Goal: Task Accomplishment & Management: Manage account settings

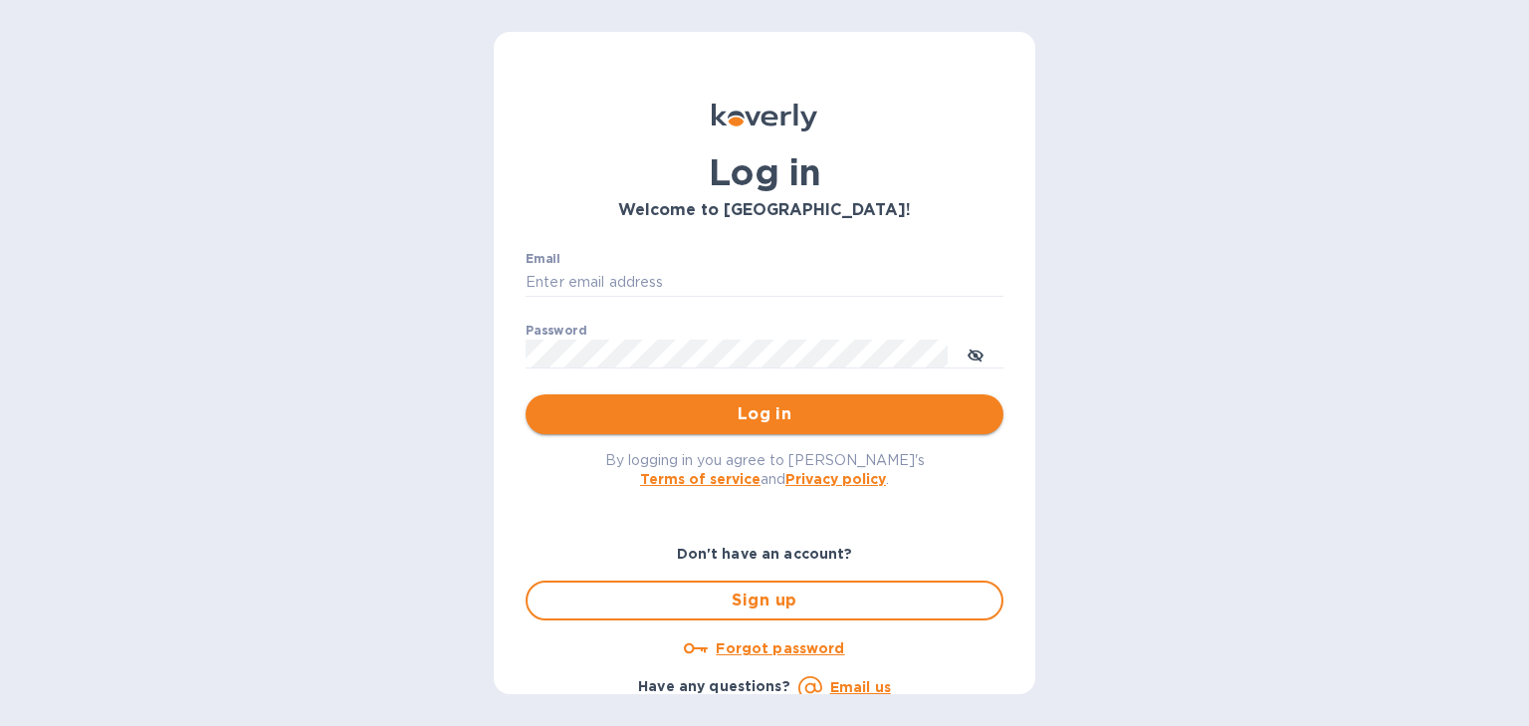
type input "[PERSON_NAME][EMAIL_ADDRESS][DOMAIN_NAME]"
click at [724, 413] on span "Log in" at bounding box center [765, 414] width 446 height 24
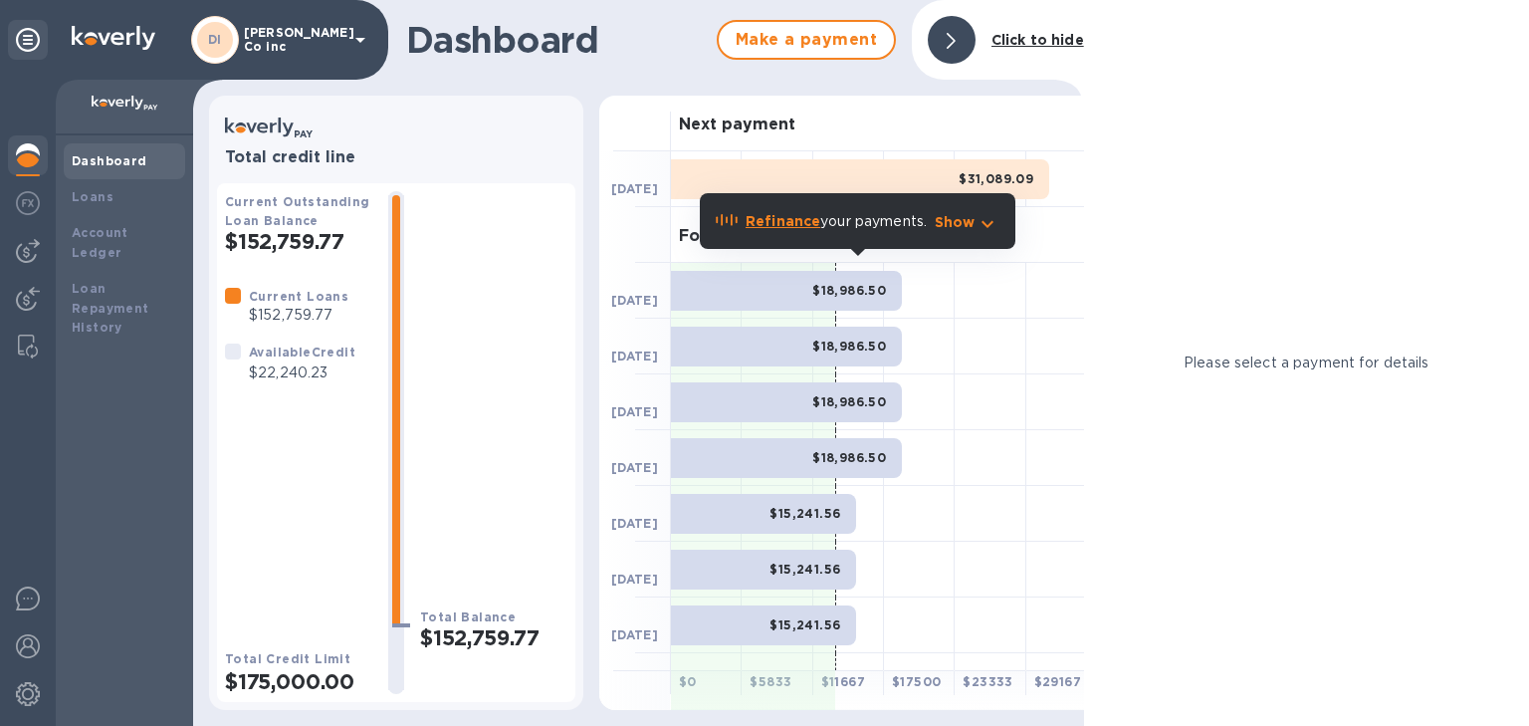
click at [566, 289] on div "Total Balance $152,759.77" at bounding box center [493, 442] width 147 height 503
click at [789, 50] on span "Make a payment" at bounding box center [806, 40] width 143 height 24
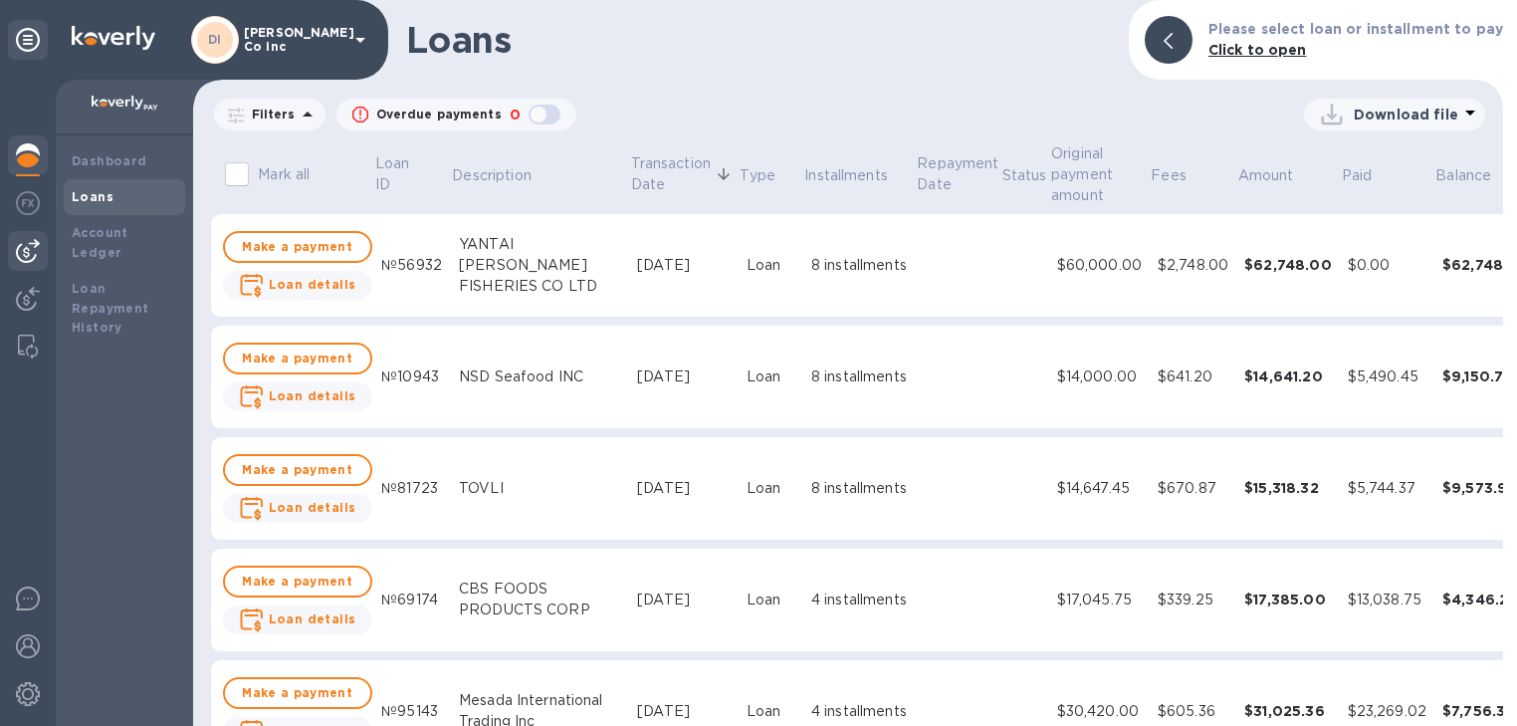
click at [32, 255] on img at bounding box center [28, 251] width 24 height 24
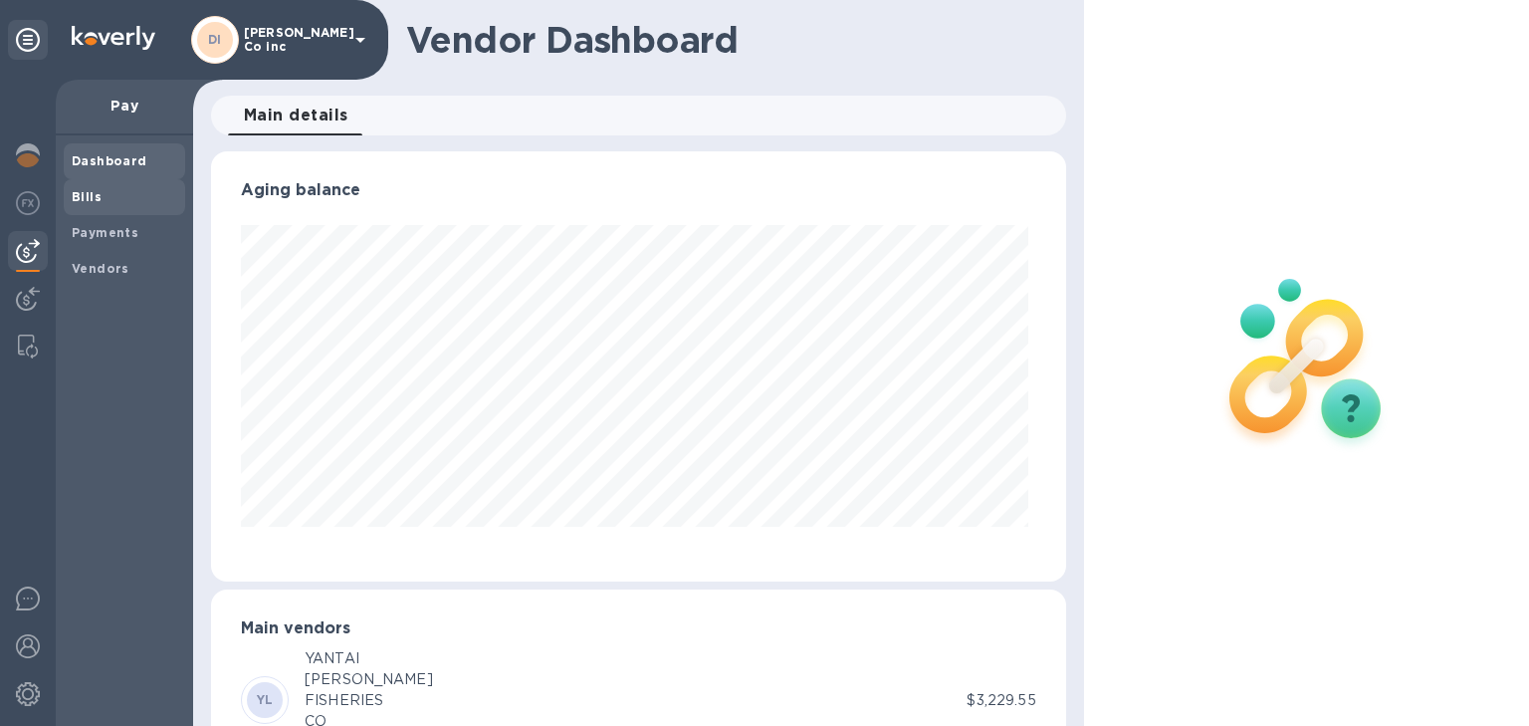
scroll to position [430, 847]
click at [103, 189] on span "Bills" at bounding box center [125, 197] width 106 height 20
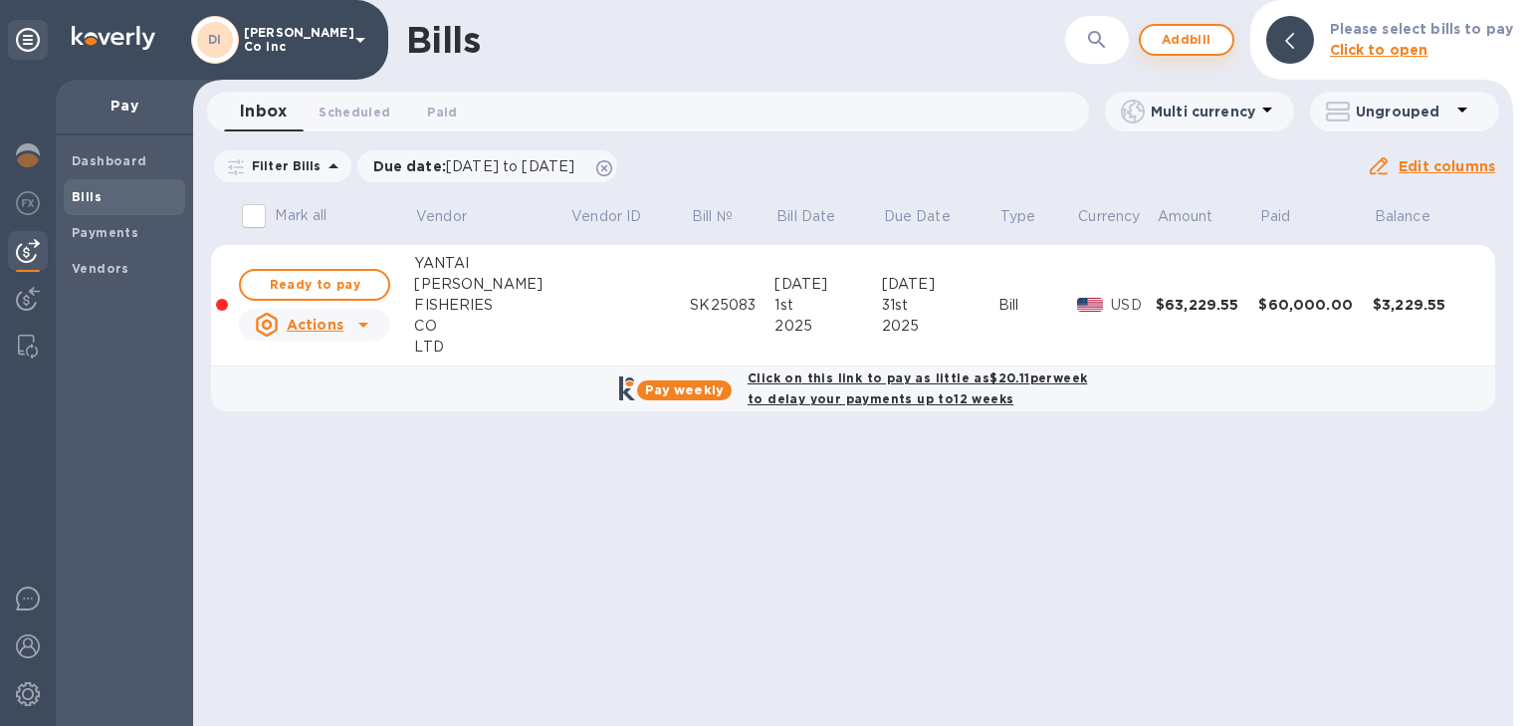
click at [1197, 49] on span "Add bill" at bounding box center [1187, 40] width 60 height 24
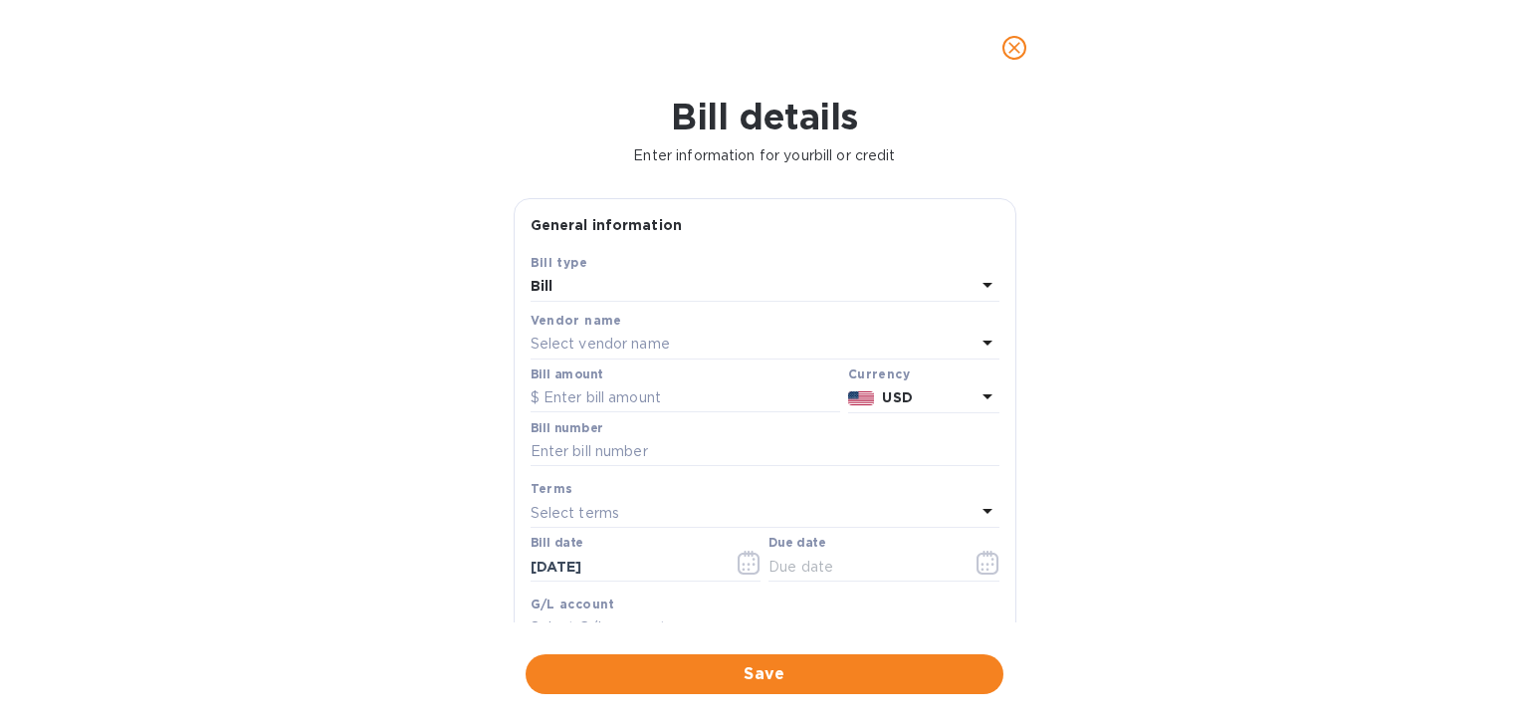
click at [581, 339] on p "Select vendor name" at bounding box center [600, 344] width 139 height 21
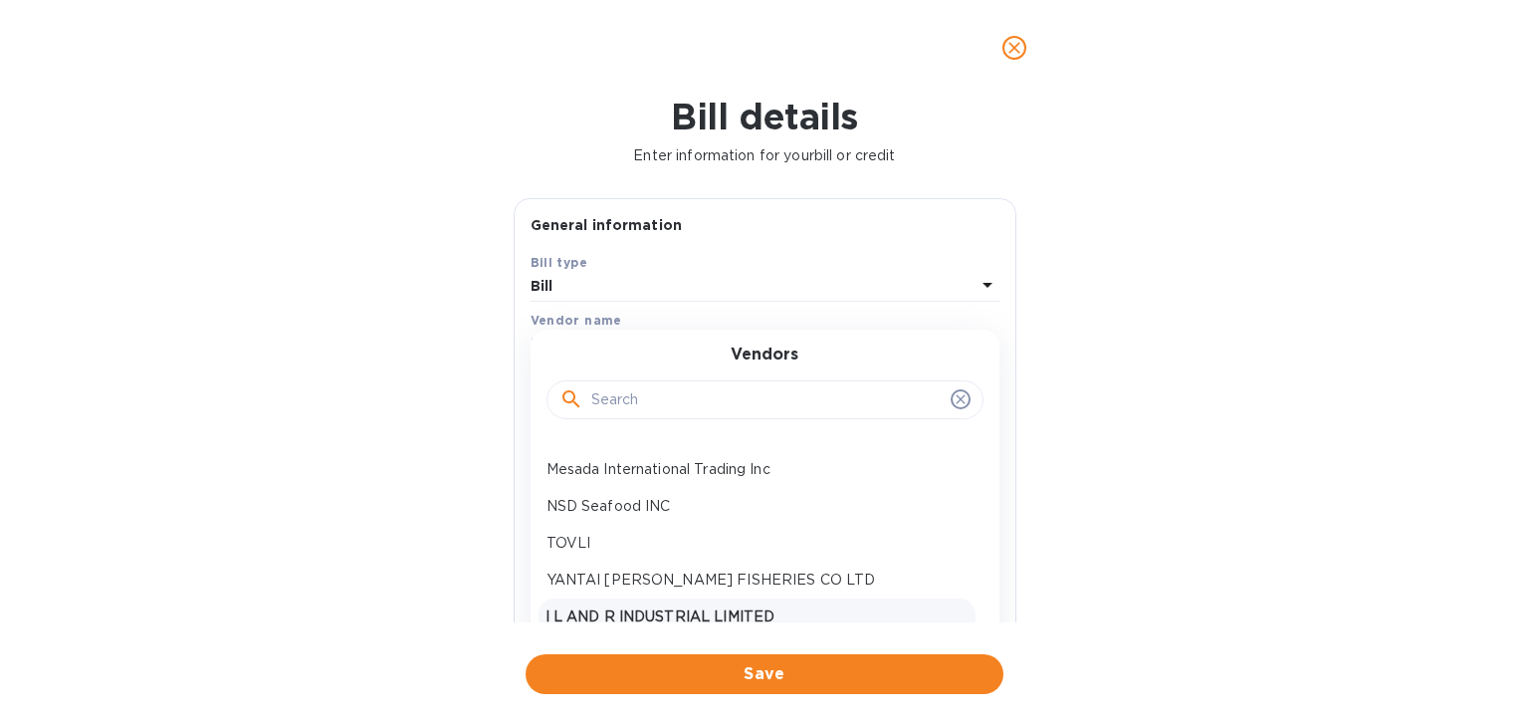
scroll to position [177, 0]
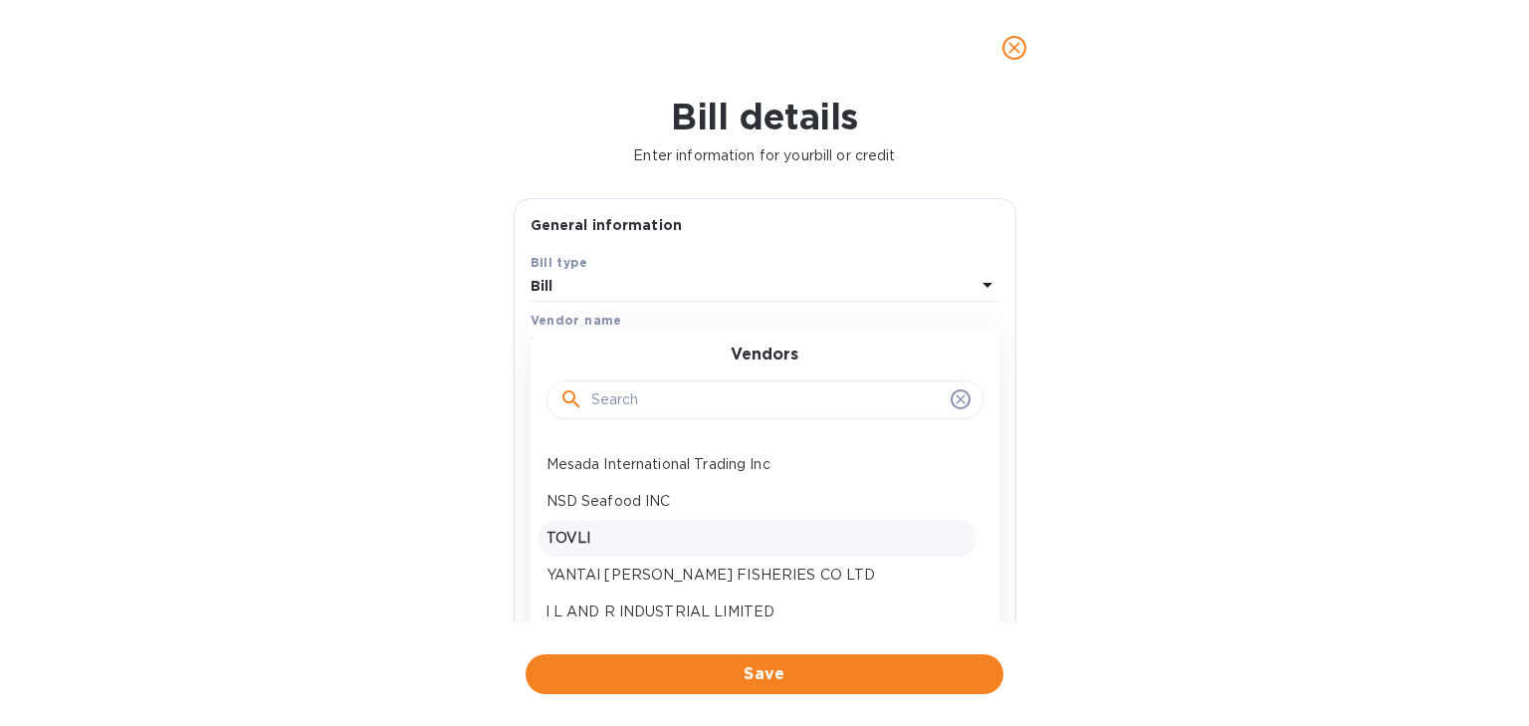
click at [592, 538] on p "TOVLI" at bounding box center [757, 538] width 421 height 21
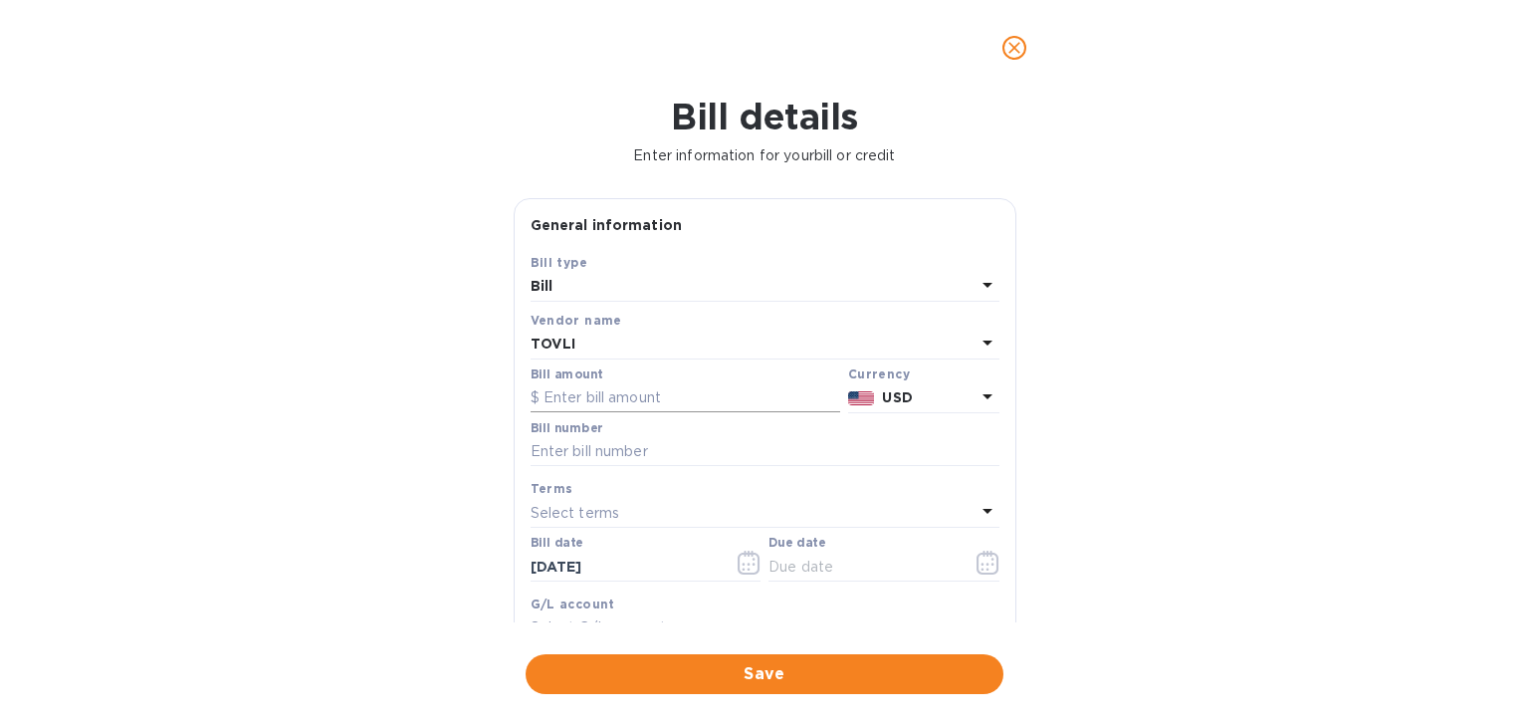
click at [570, 402] on input "text" at bounding box center [686, 398] width 310 height 30
type input "18,370.29"
click at [545, 439] on input "text" at bounding box center [765, 452] width 469 height 30
type input "invoice 75043 and 75025"
click at [693, 518] on div "Select terms" at bounding box center [753, 513] width 445 height 28
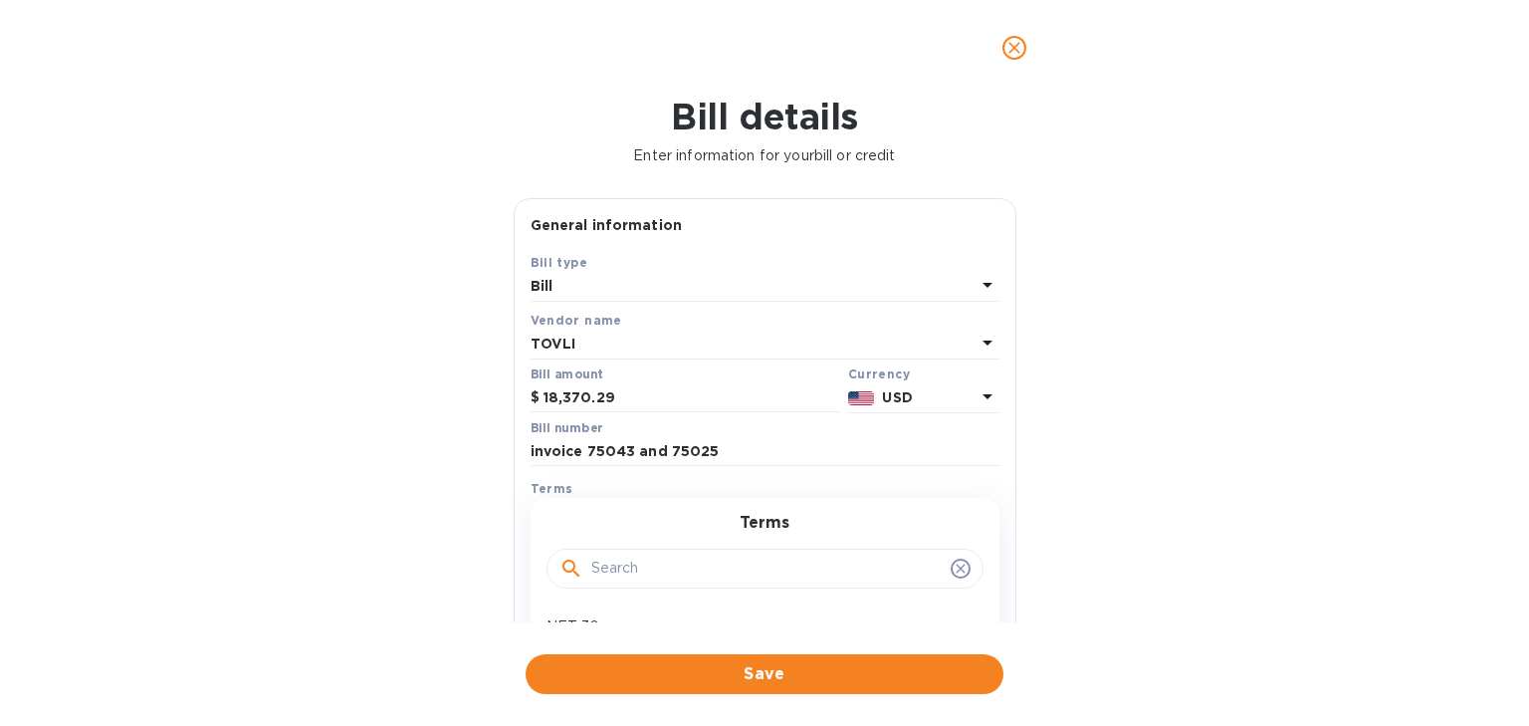
scroll to position [80, 0]
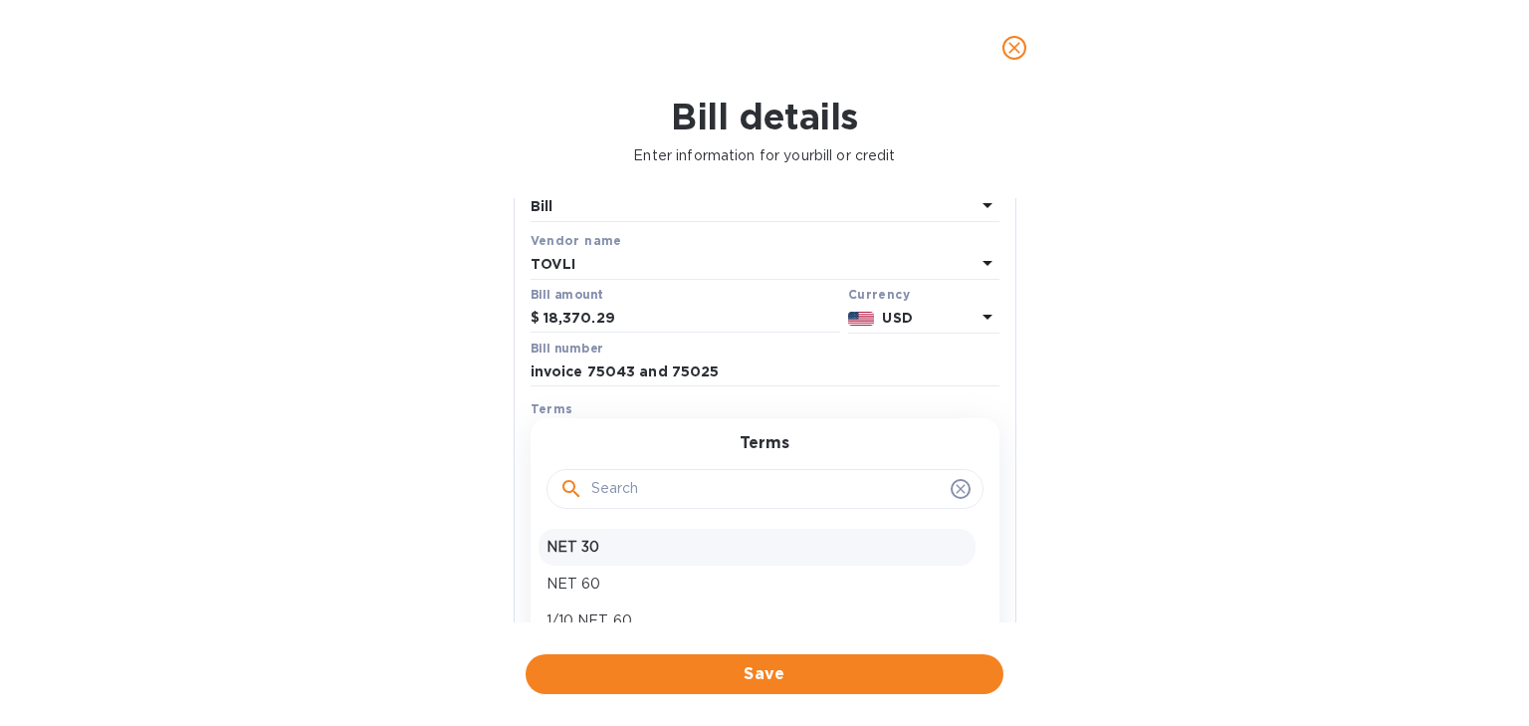
click at [617, 550] on p "NET 30" at bounding box center [757, 547] width 421 height 21
type input "[DATE]"
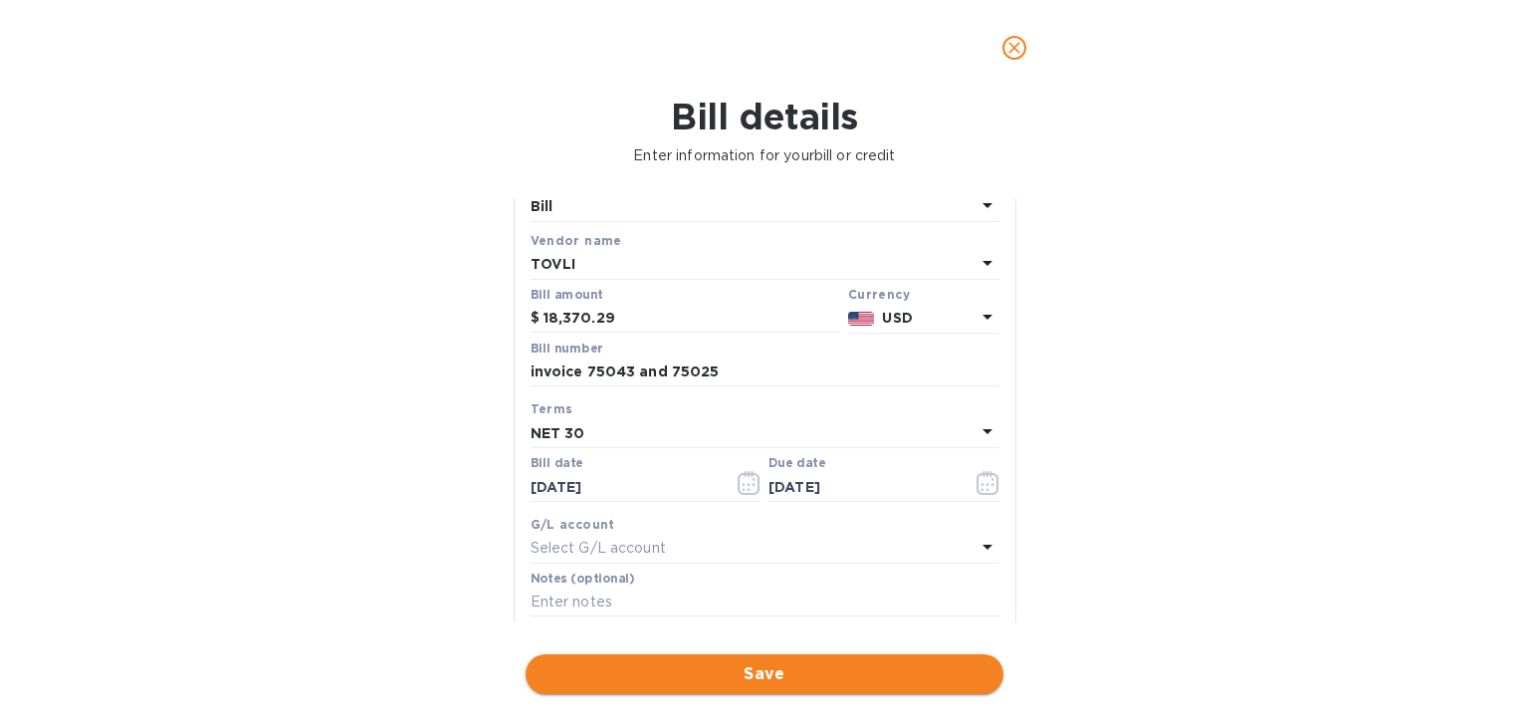
click at [699, 661] on button "Save" at bounding box center [765, 674] width 478 height 40
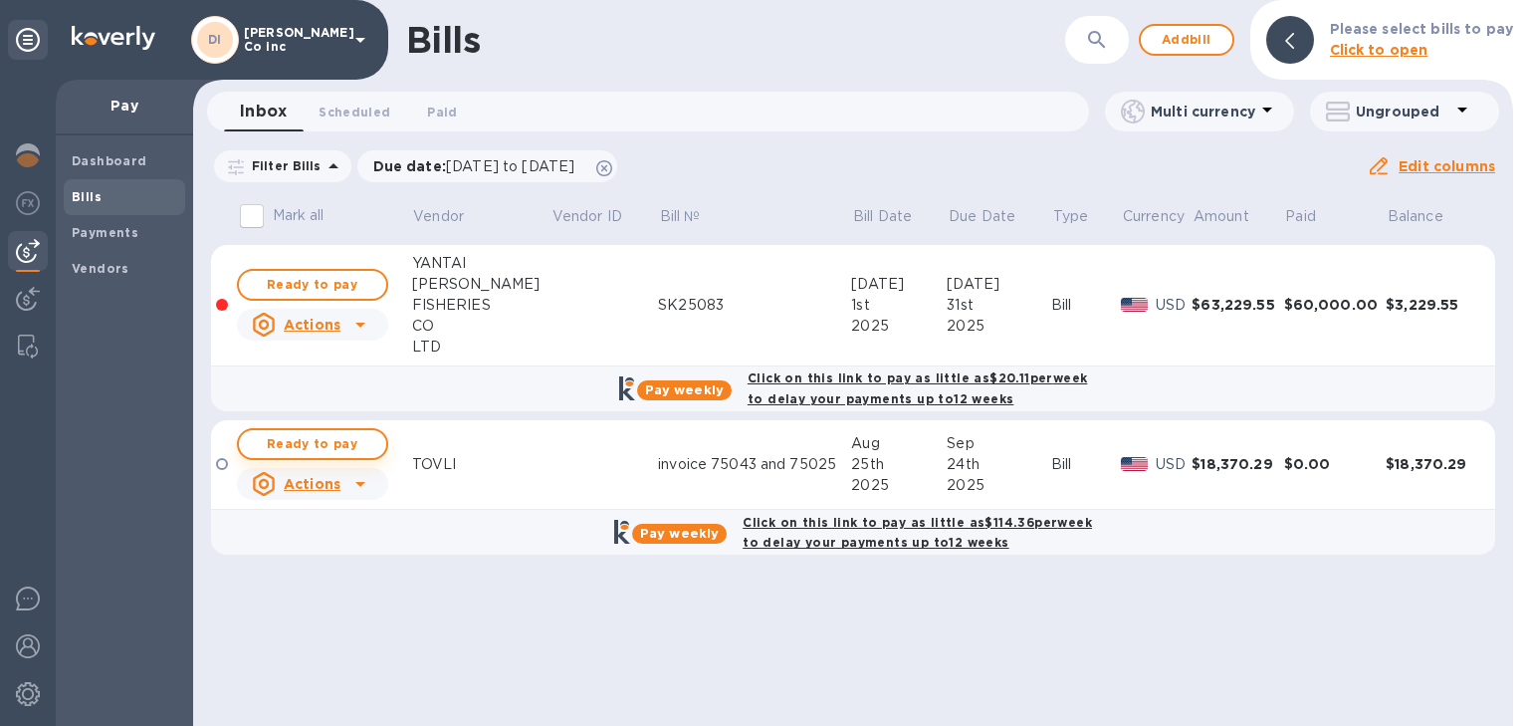
click at [331, 442] on span "Ready to pay" at bounding box center [312, 444] width 115 height 24
click at [348, 443] on span "Ready to pay" at bounding box center [312, 444] width 115 height 24
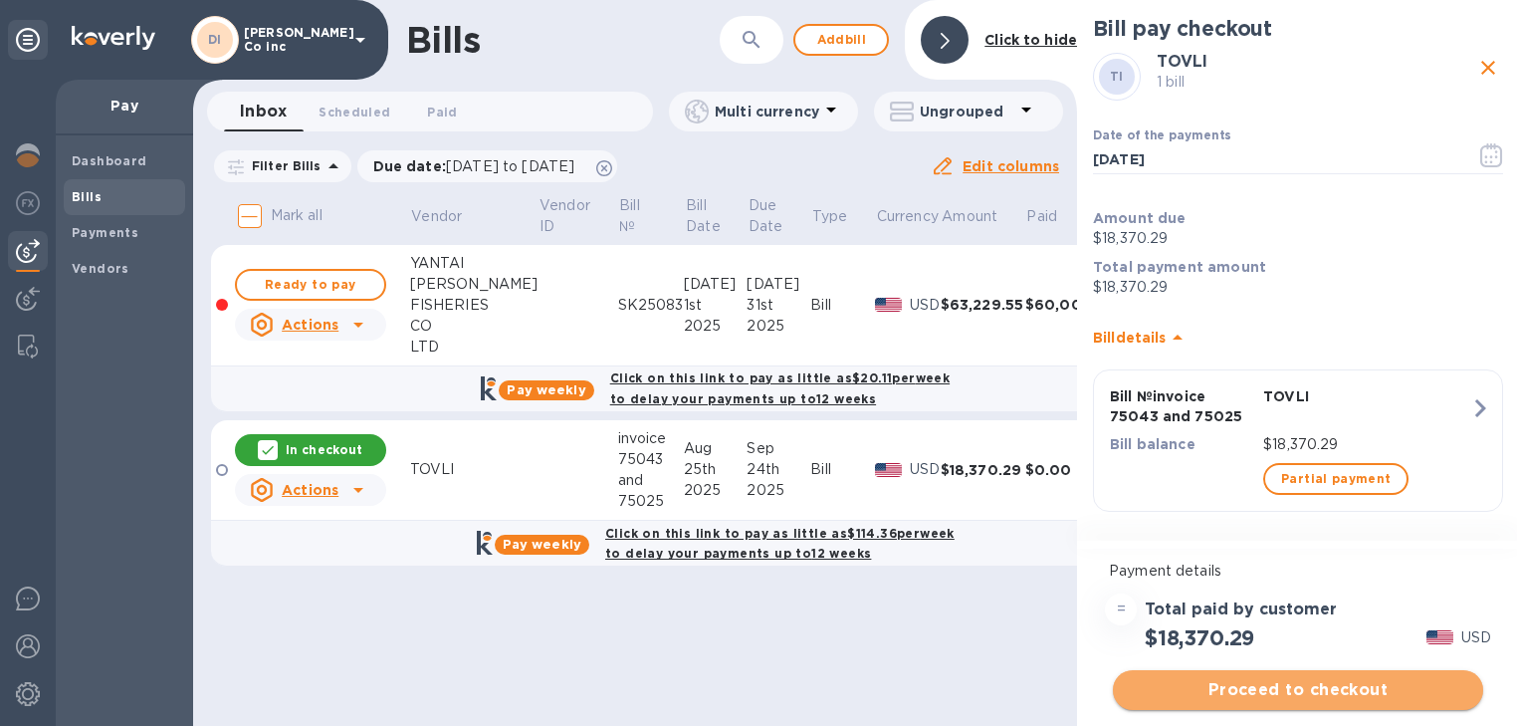
click at [1315, 695] on span "Proceed to checkout" at bounding box center [1298, 690] width 339 height 24
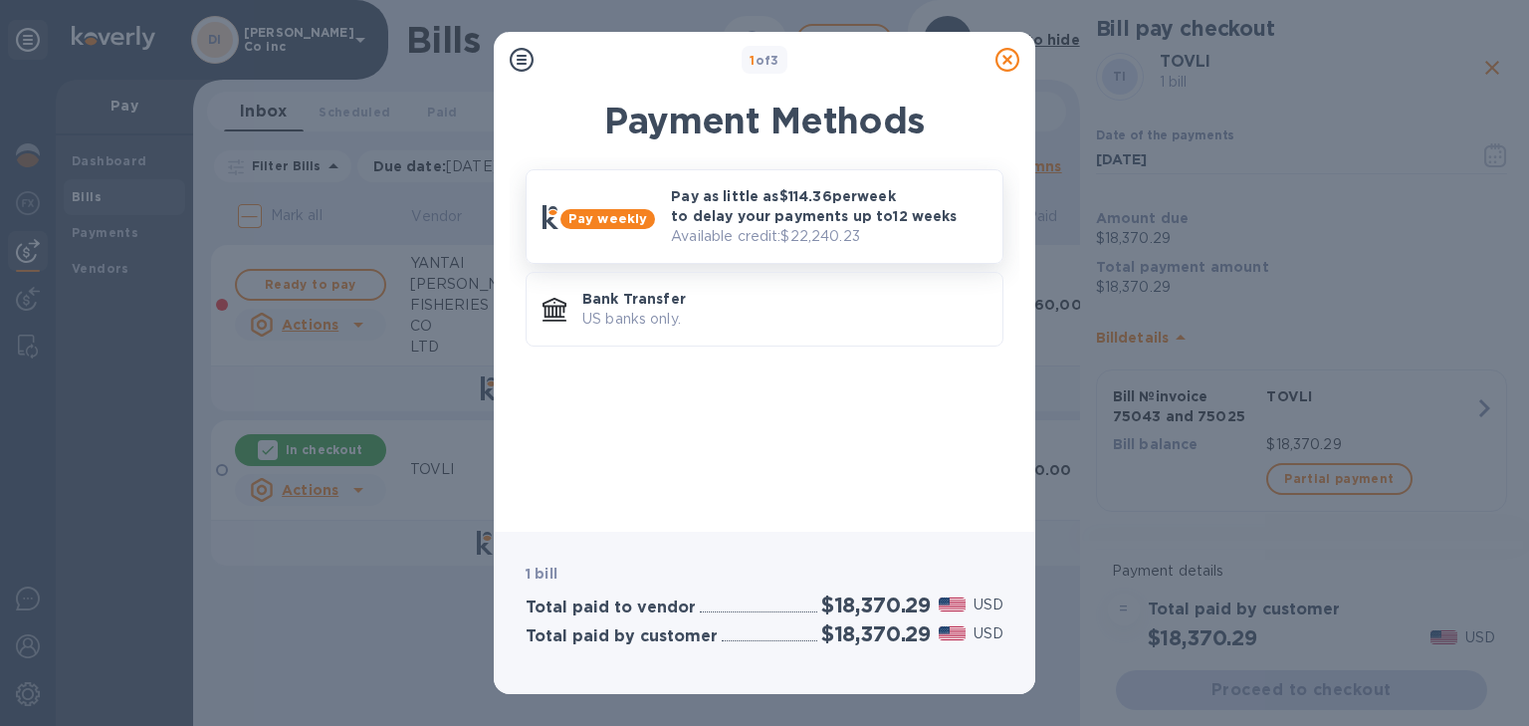
click at [852, 215] on p "Pay as little as $114.36 per week to delay your payments up to 12 weeks" at bounding box center [829, 206] width 316 height 40
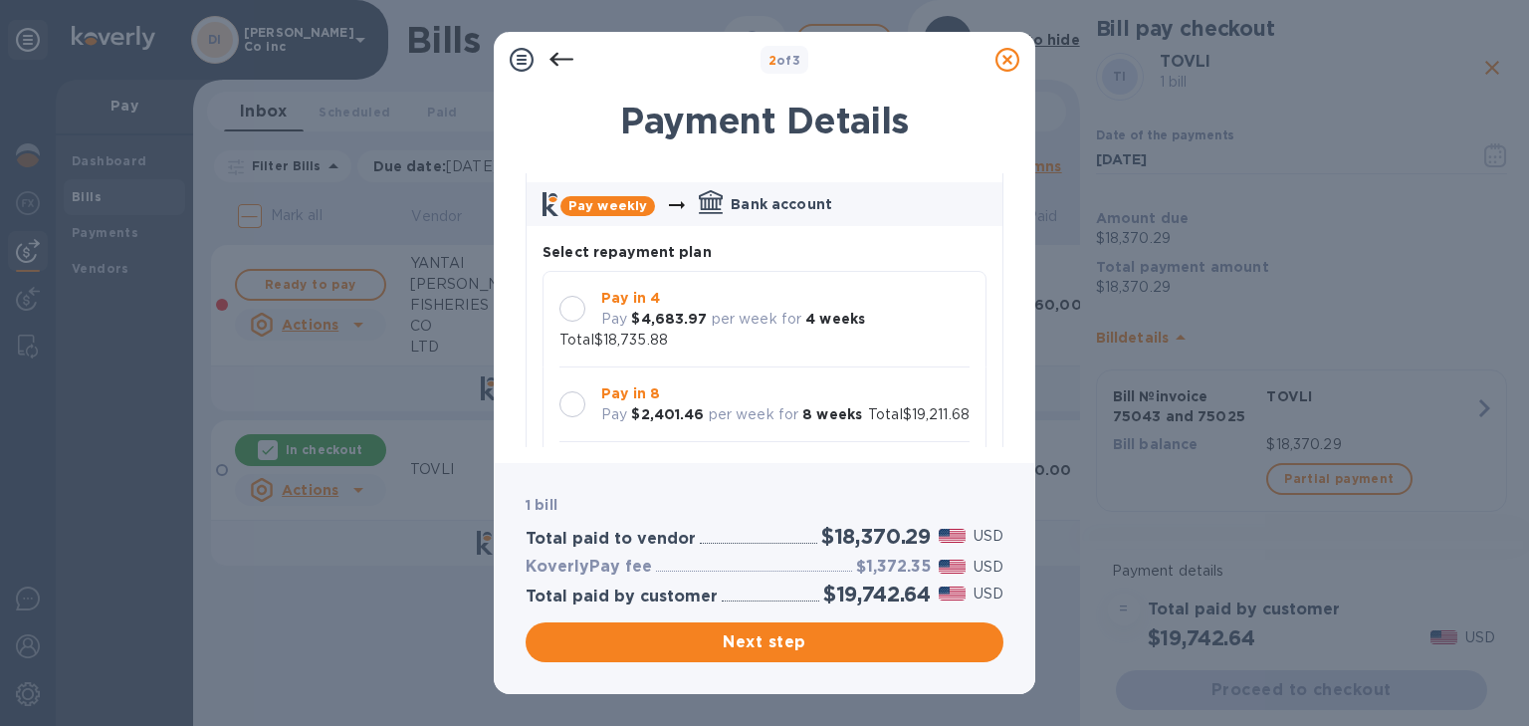
click at [805, 406] on b "8 weeks" at bounding box center [833, 414] width 60 height 16
click at [628, 297] on b "Pay in 4" at bounding box center [630, 298] width 59 height 16
click at [635, 406] on b "$2,401.46" at bounding box center [667, 414] width 73 height 16
click at [634, 296] on b "Pay in 4" at bounding box center [630, 298] width 59 height 16
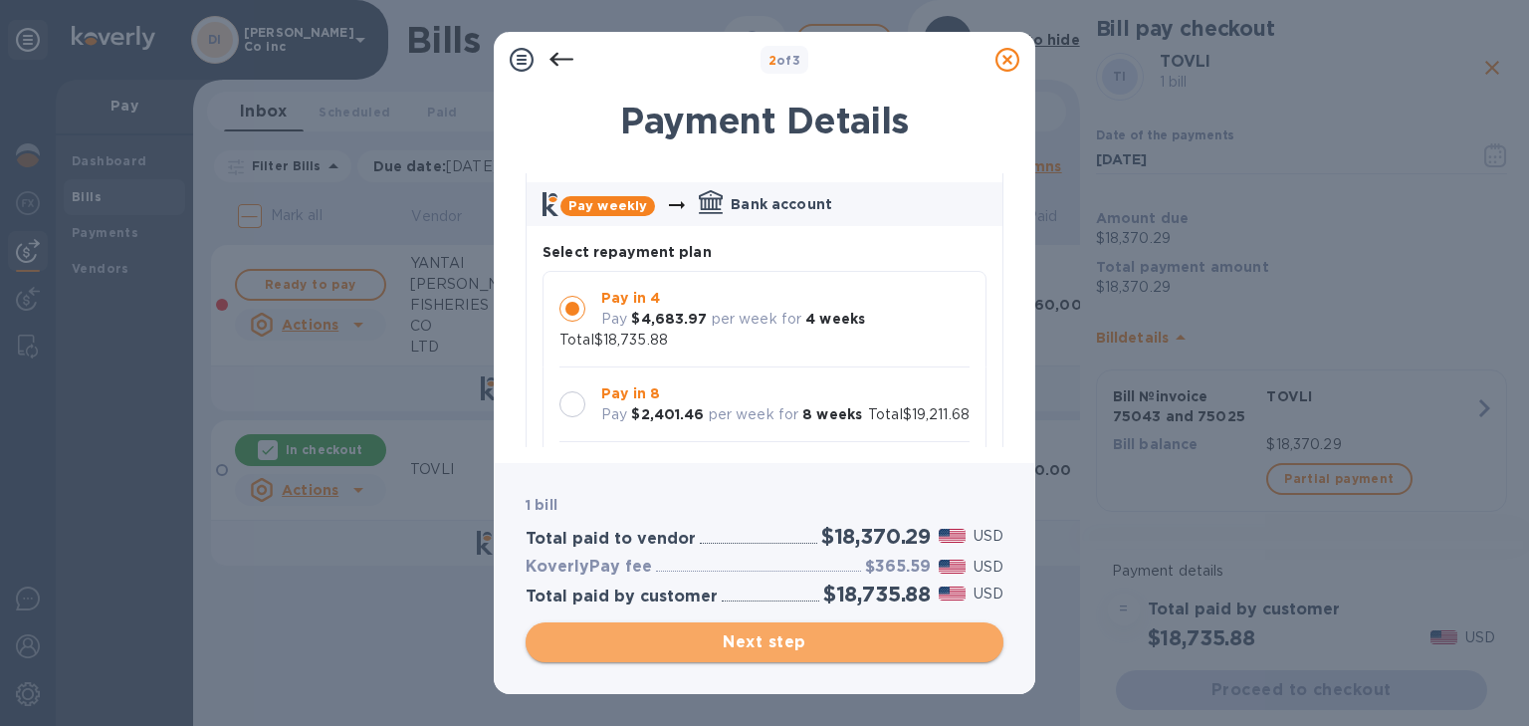
click at [749, 640] on span "Next step" at bounding box center [765, 642] width 446 height 24
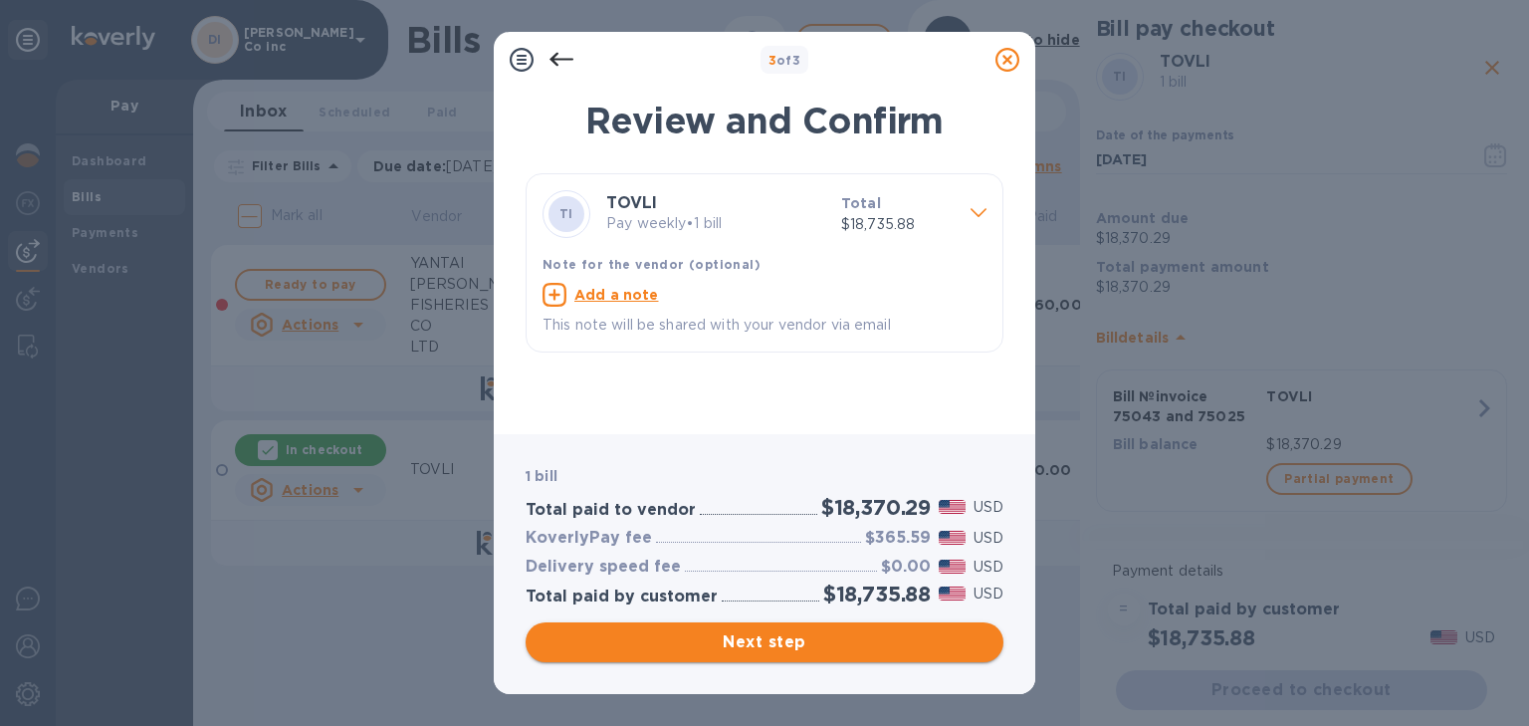
click at [785, 641] on span "Next step" at bounding box center [765, 642] width 446 height 24
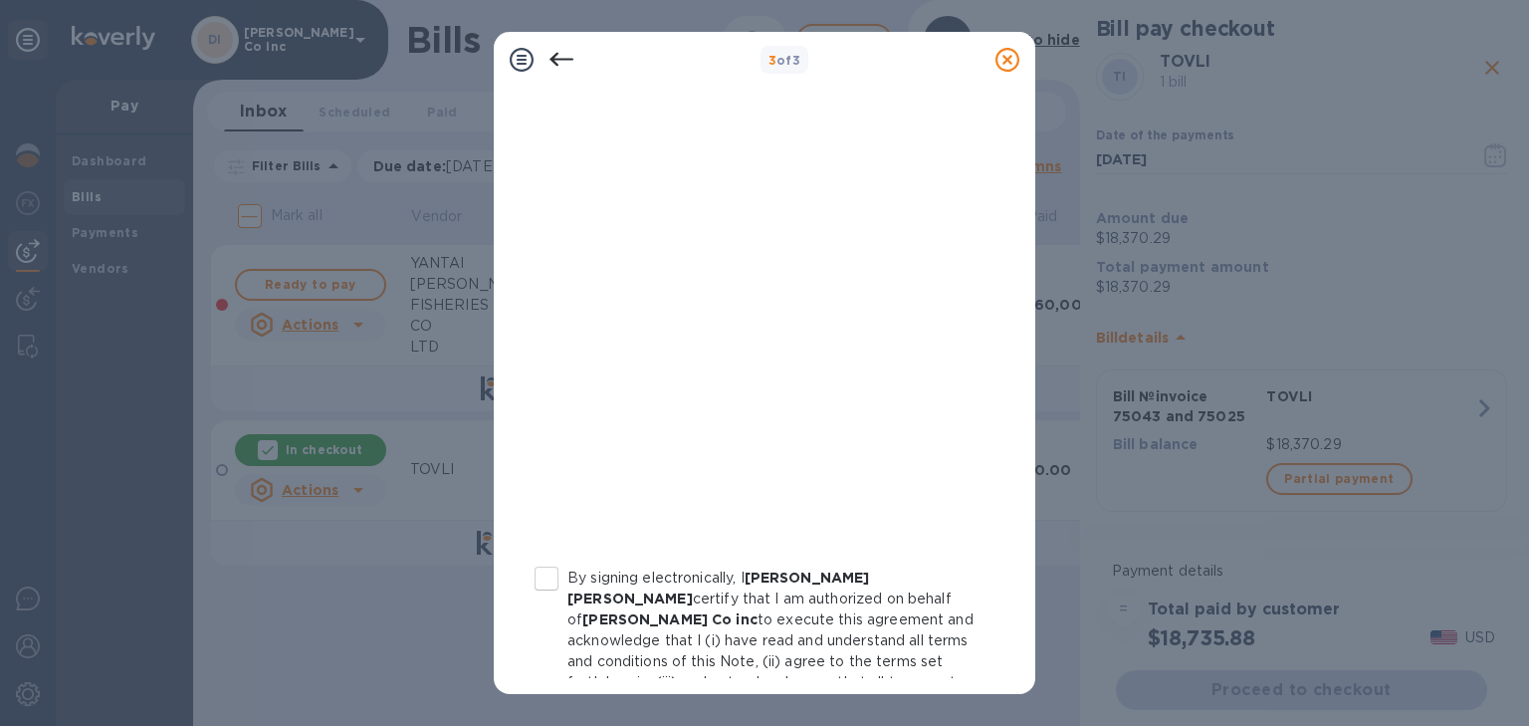
scroll to position [386, 0]
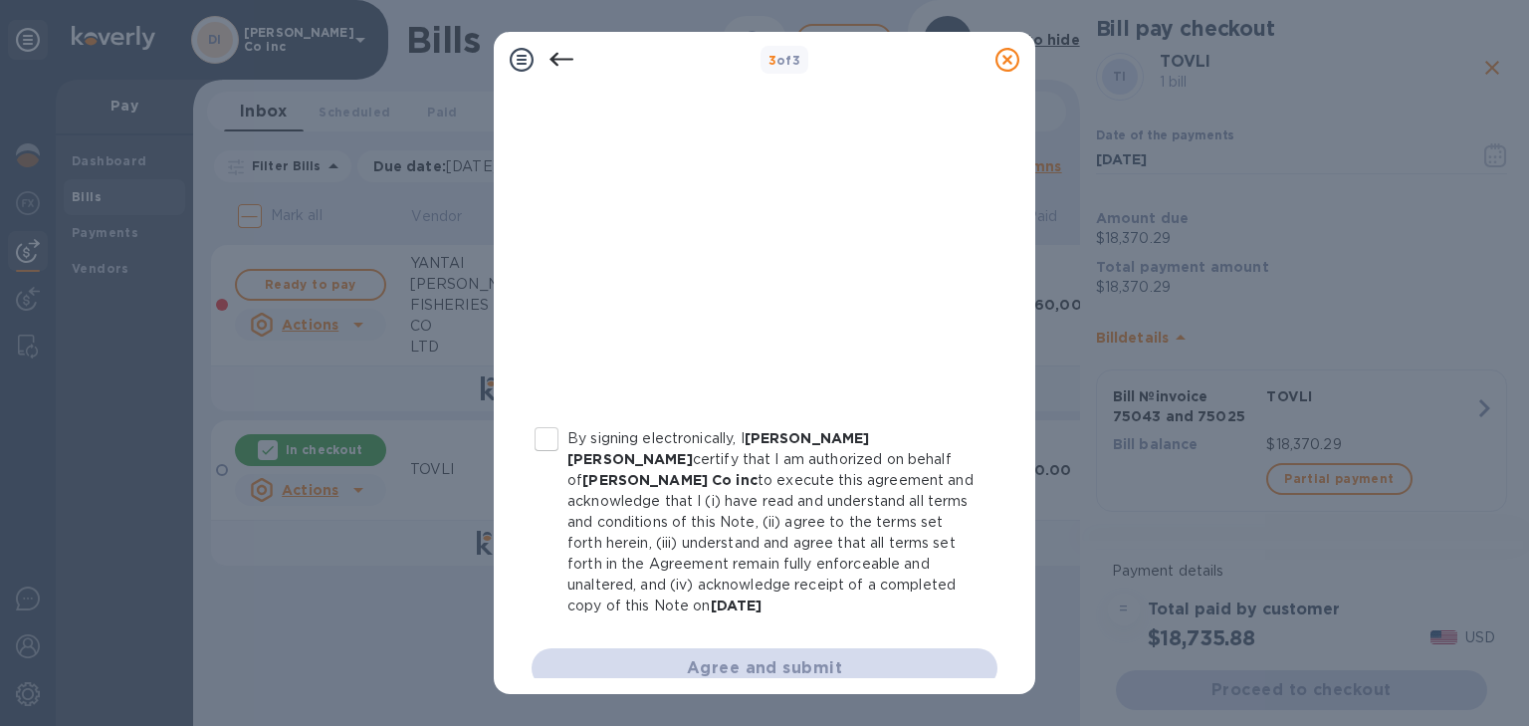
click at [548, 438] on input "By signing electronically, I [PERSON_NAME] [PERSON_NAME] certify that I am auth…" at bounding box center [547, 439] width 42 height 42
checkbox input "true"
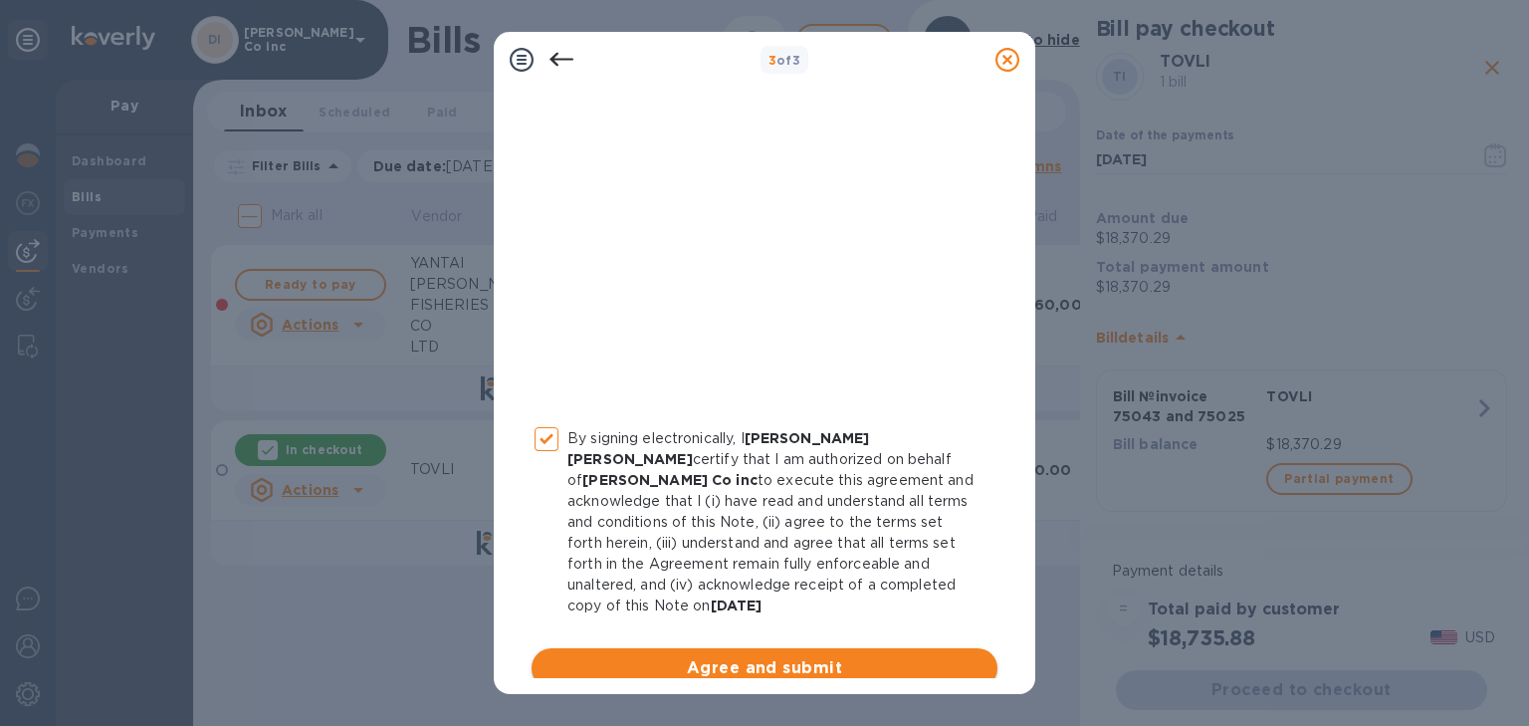
click at [682, 656] on span "Agree and submit" at bounding box center [765, 668] width 434 height 24
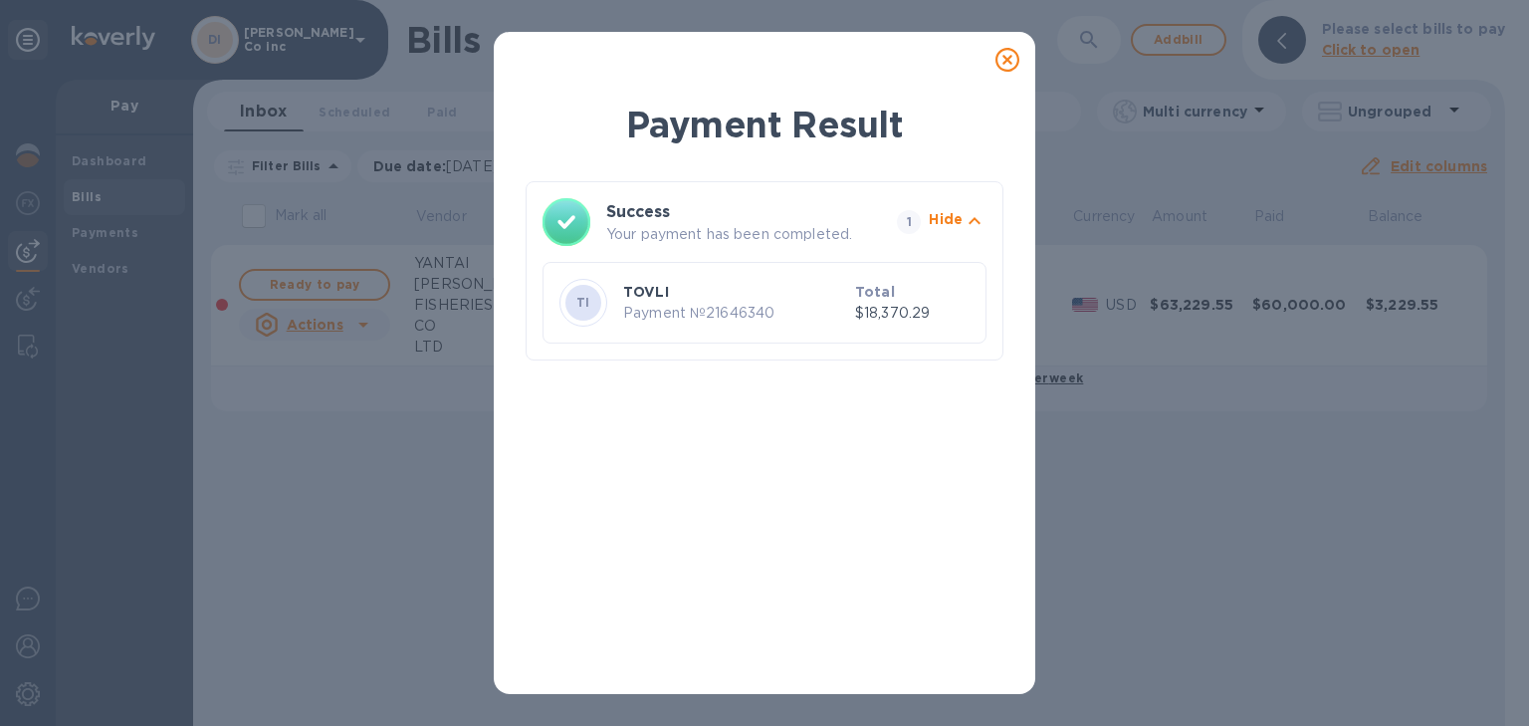
click at [1007, 60] on icon at bounding box center [1008, 60] width 24 height 24
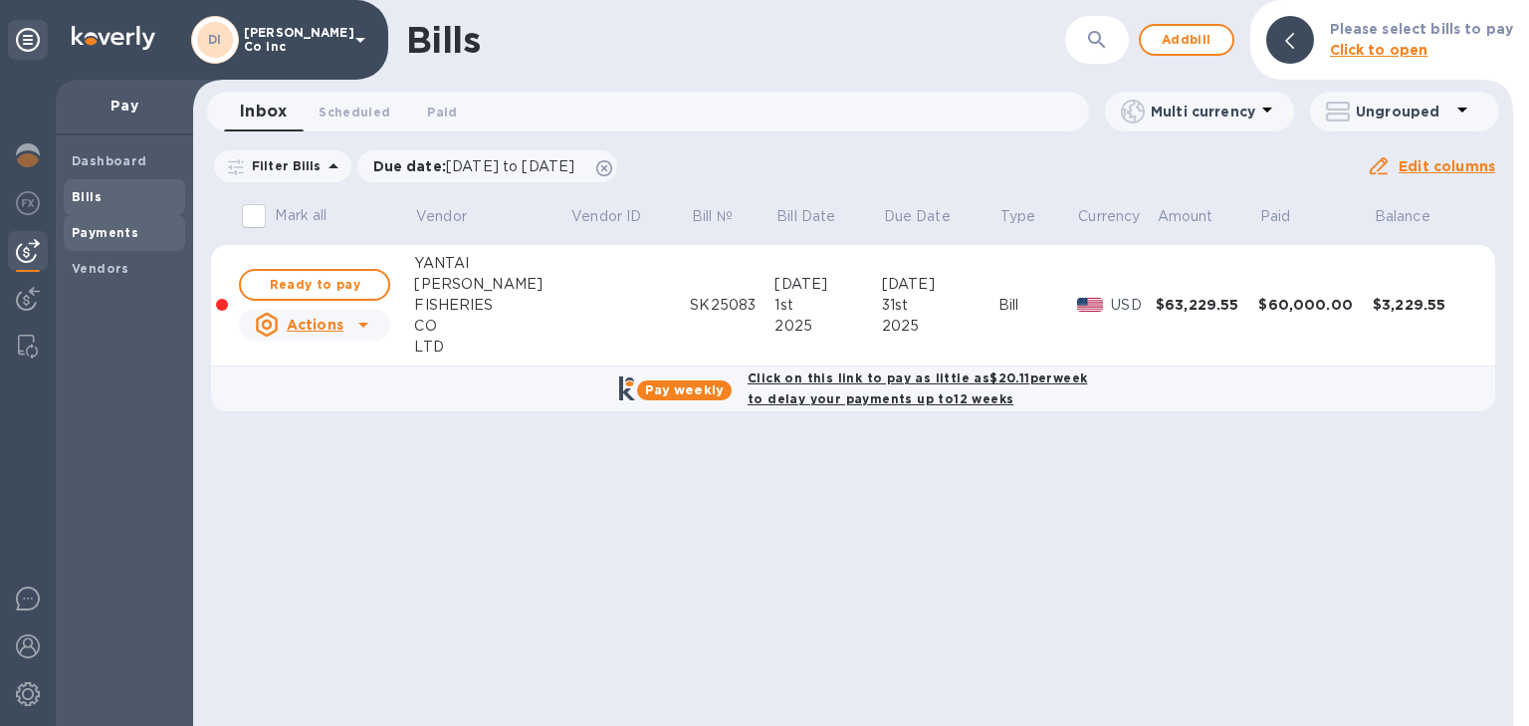
click at [112, 238] on b "Payments" at bounding box center [105, 232] width 67 height 15
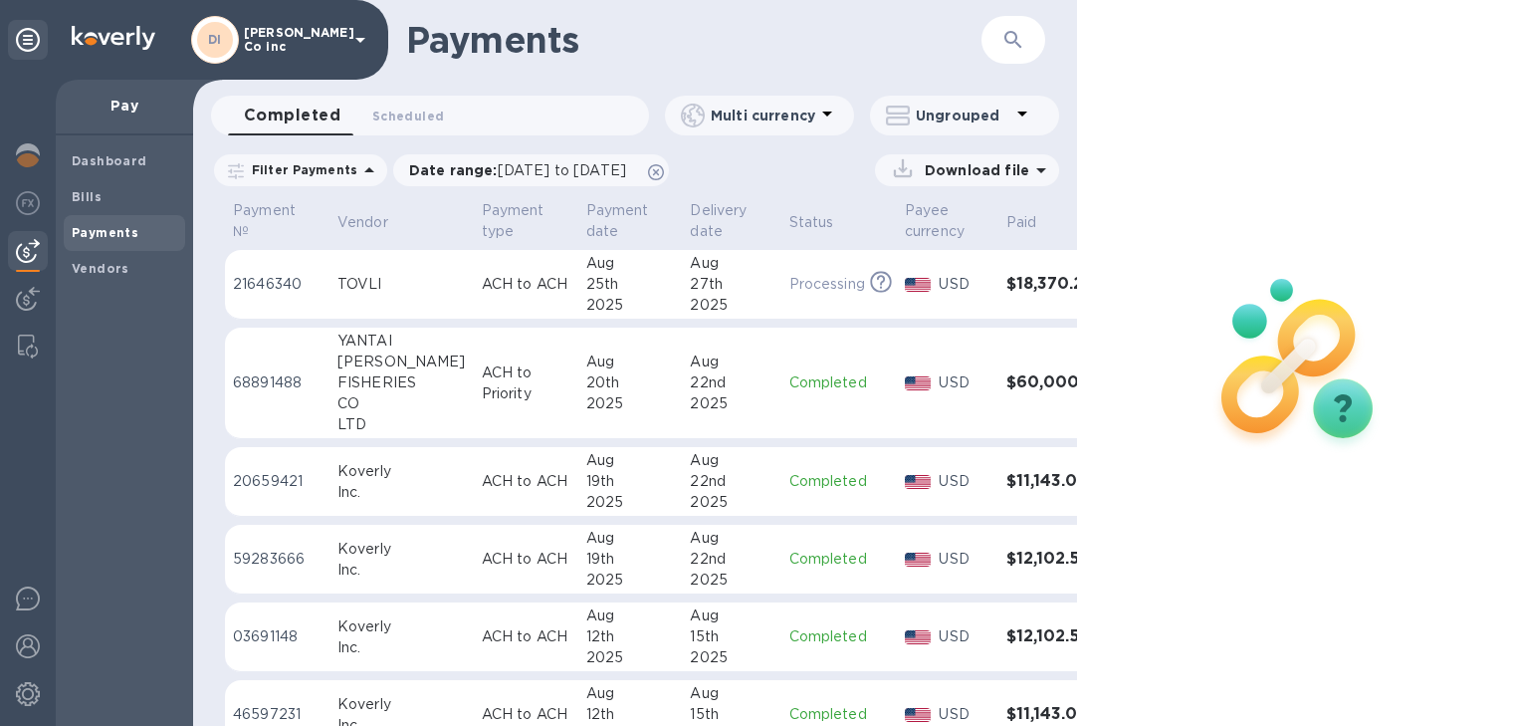
click at [403, 296] on td "TOVLI" at bounding box center [402, 285] width 144 height 70
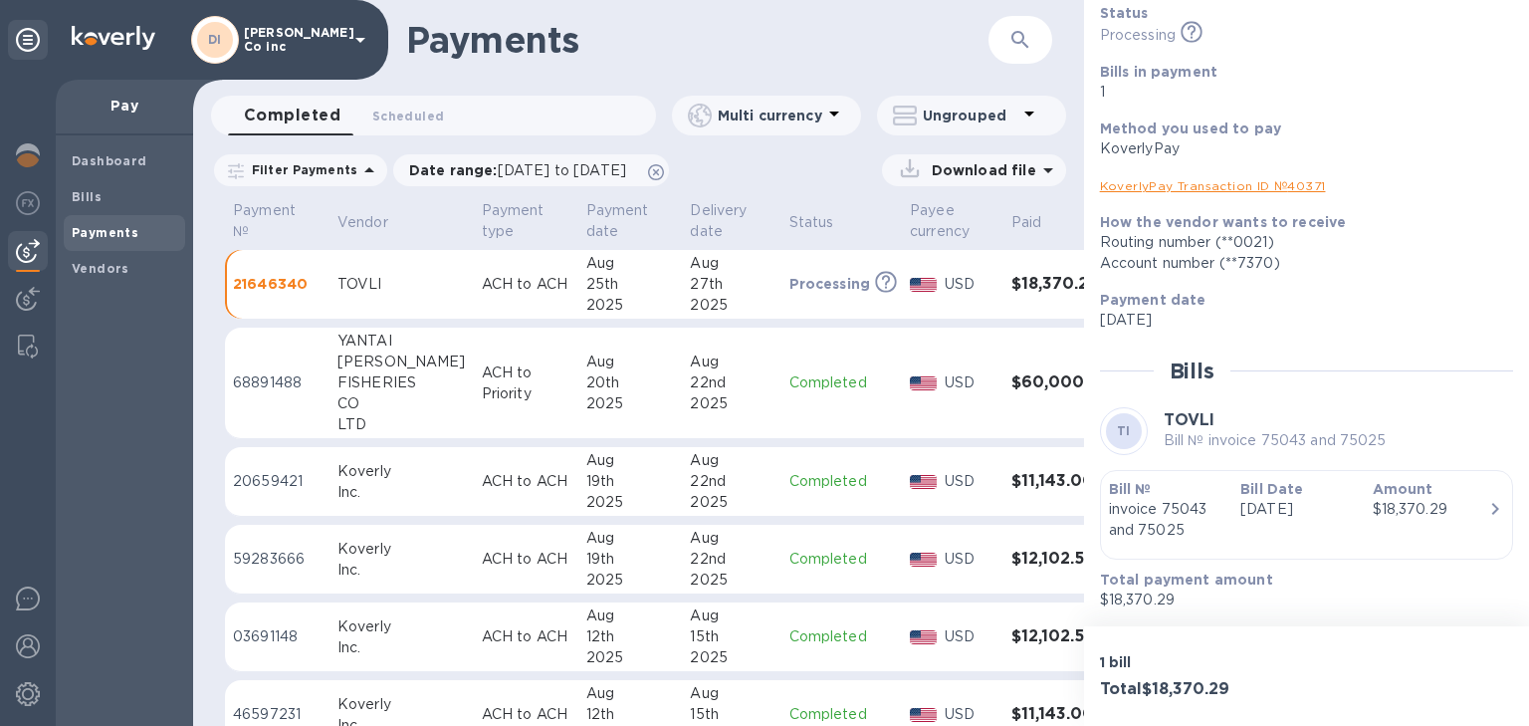
scroll to position [61, 0]
